Goal: Navigation & Orientation: Find specific page/section

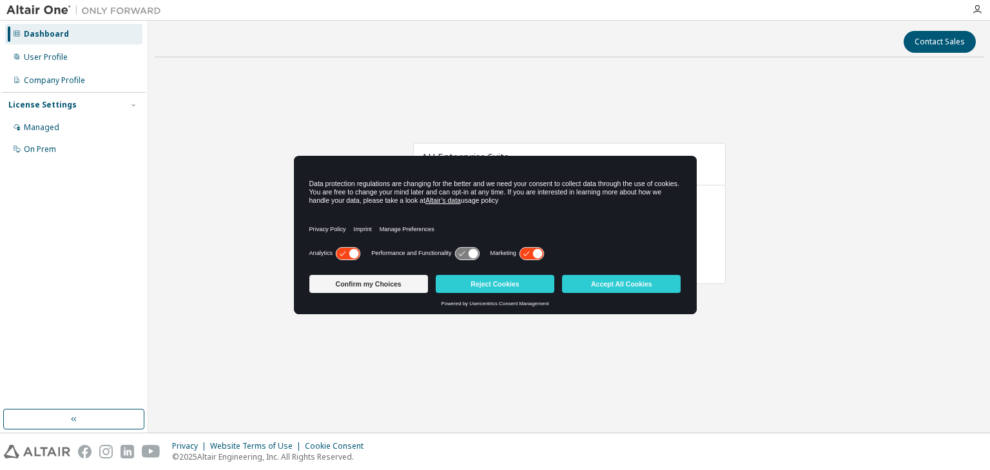
click at [354, 250] on icon at bounding box center [354, 254] width 10 height 10
click at [535, 251] on icon at bounding box center [538, 254] width 10 height 10
click at [514, 282] on button "Reject Cookies" at bounding box center [495, 284] width 119 height 18
